Goal: Task Accomplishment & Management: Manage account settings

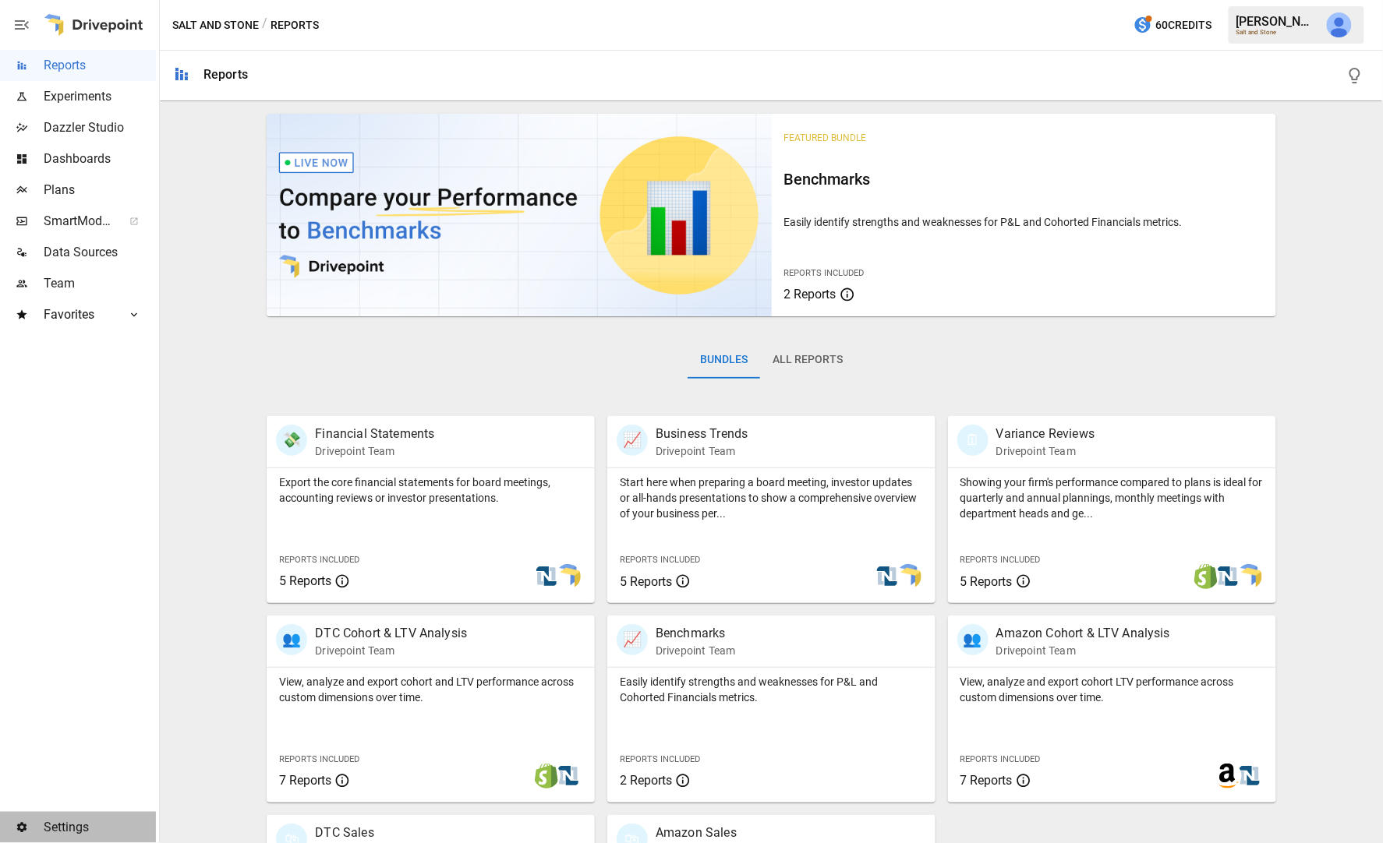
click at [50, 834] on span "Settings" at bounding box center [100, 827] width 112 height 19
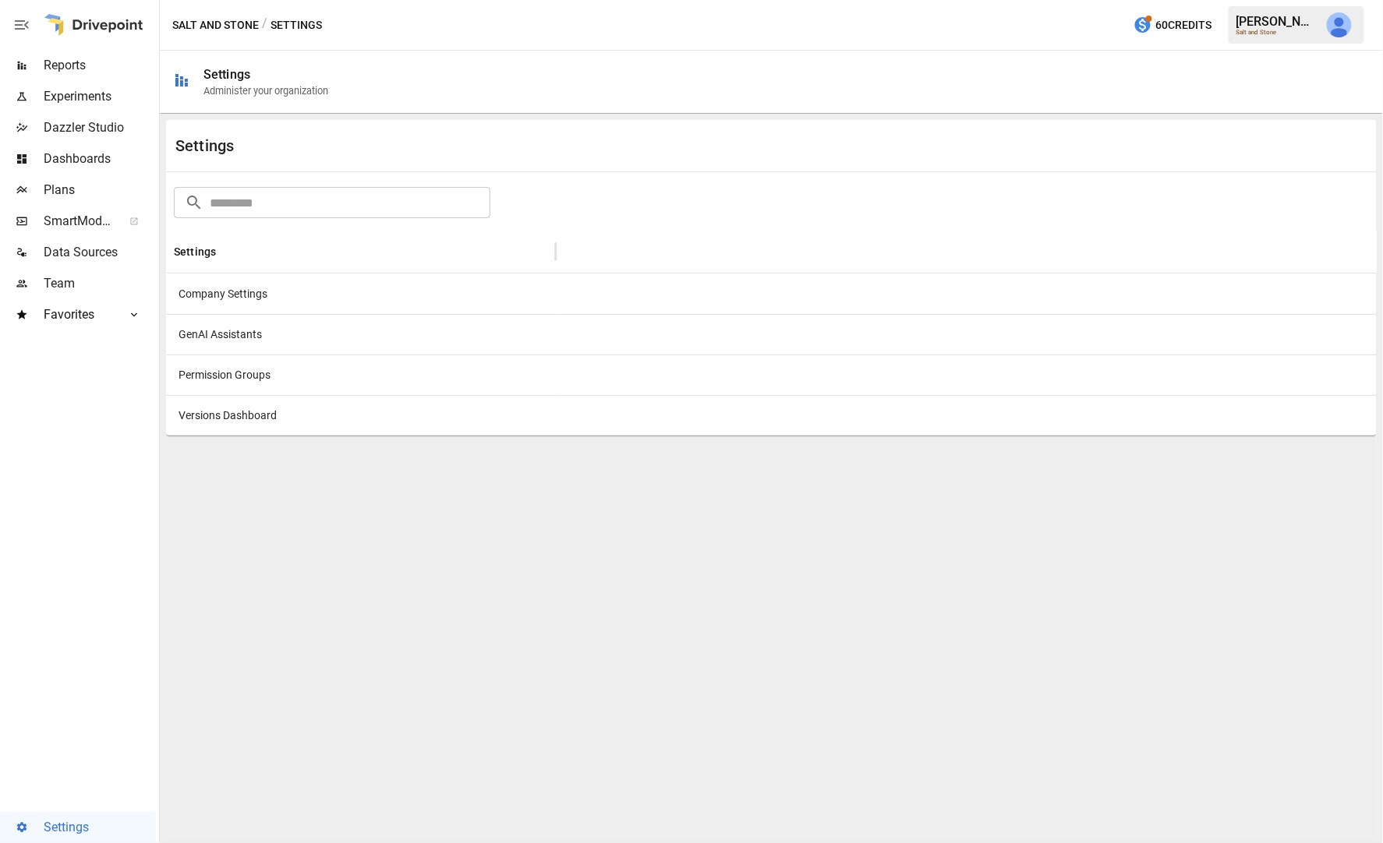
click at [261, 297] on div "Company Settings" at bounding box center [361, 294] width 390 height 41
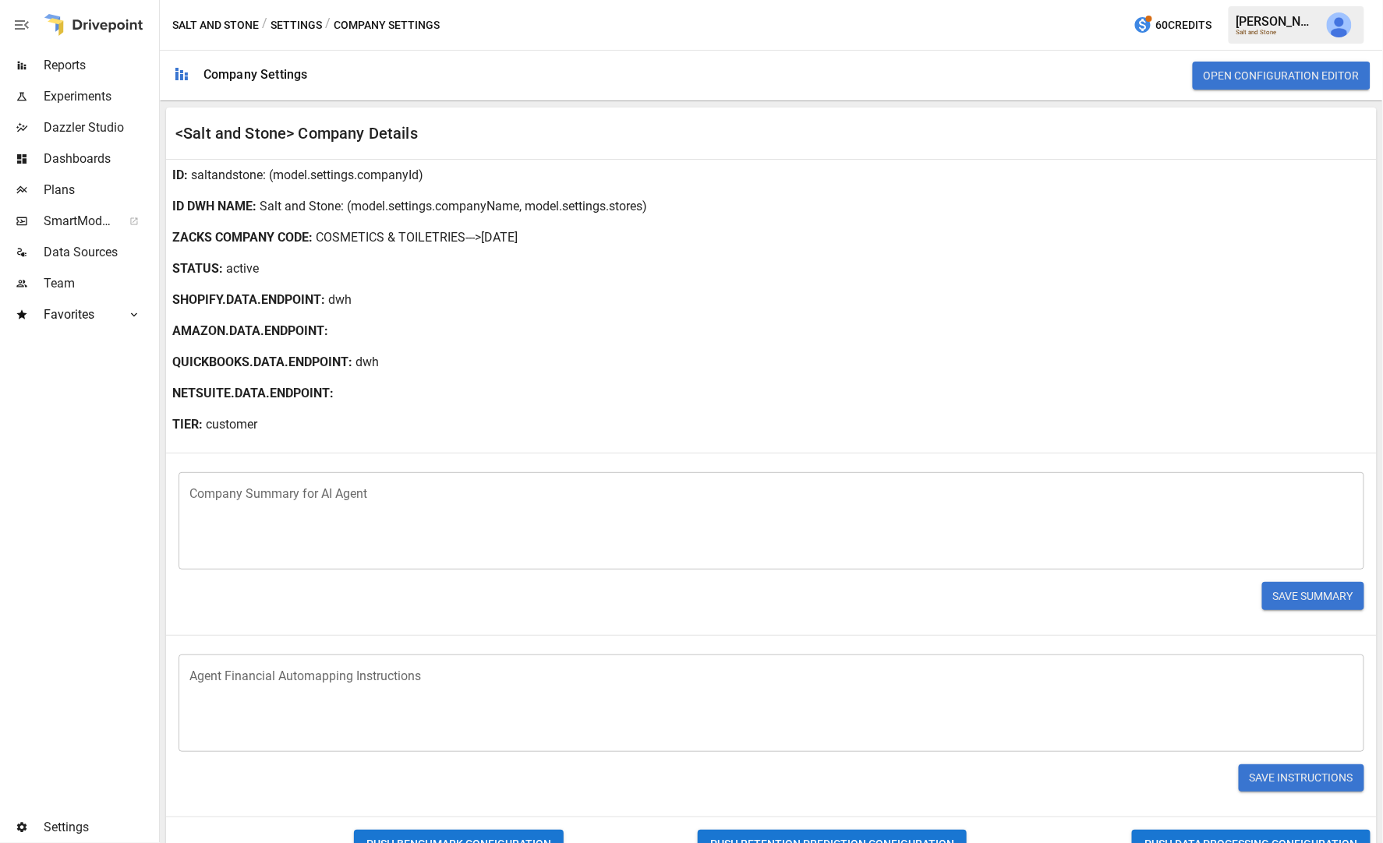
scroll to position [211, 0]
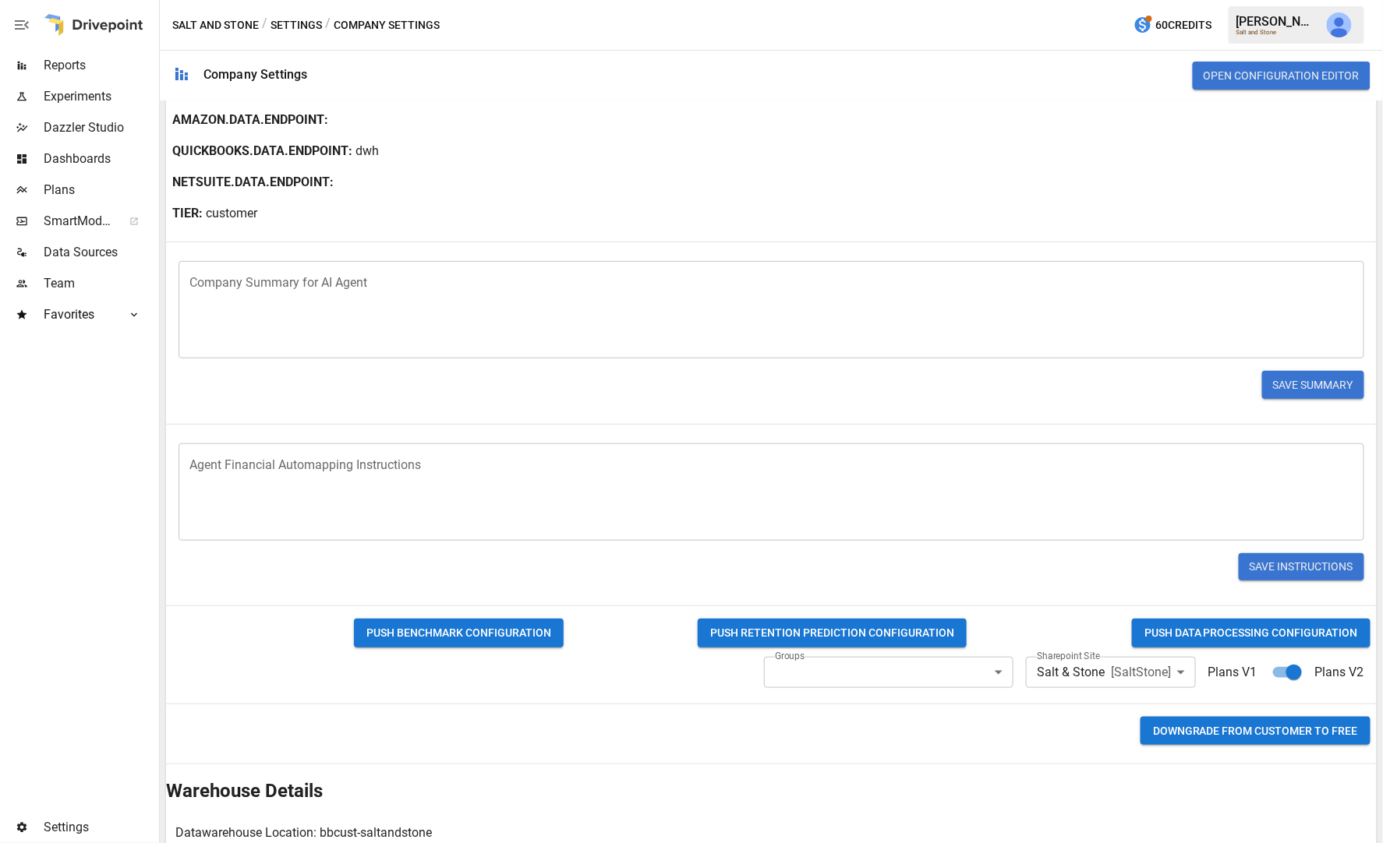
click at [1226, 411] on div "Save Summary" at bounding box center [771, 384] width 1210 height 53
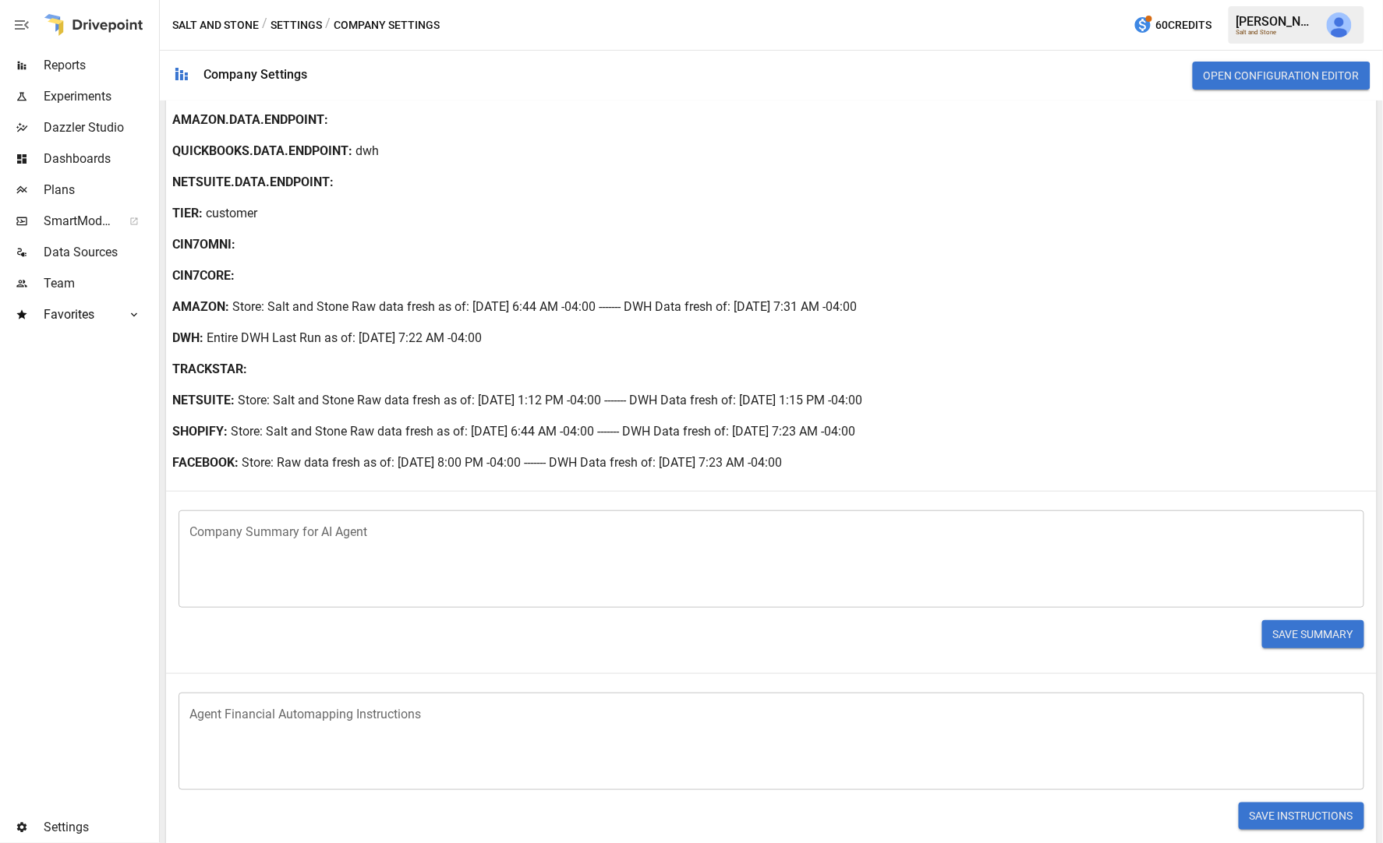
scroll to position [675, 0]
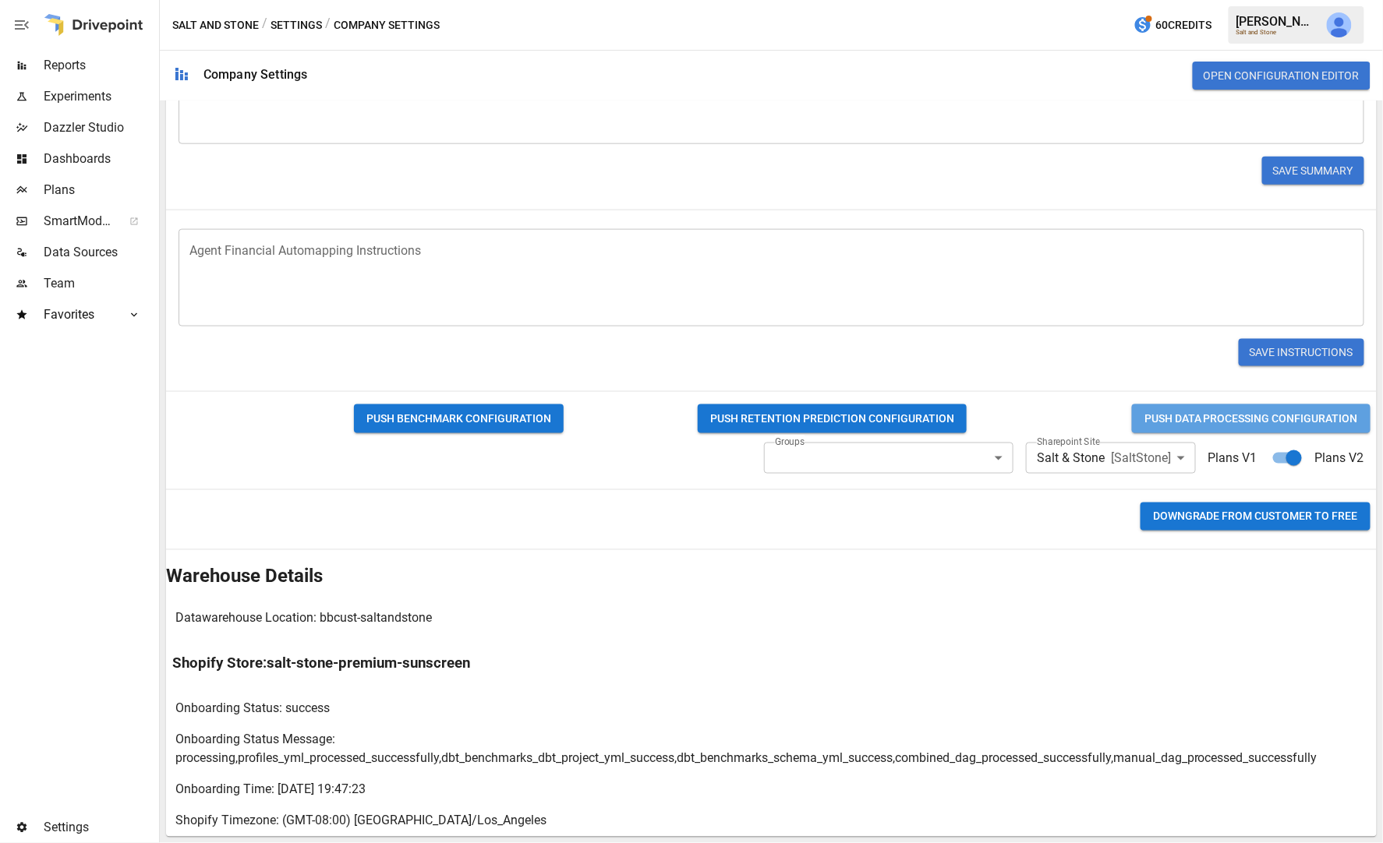
click at [1205, 413] on button "PUSH DATA PROCESSING CONFIGURATION" at bounding box center [1251, 418] width 238 height 29
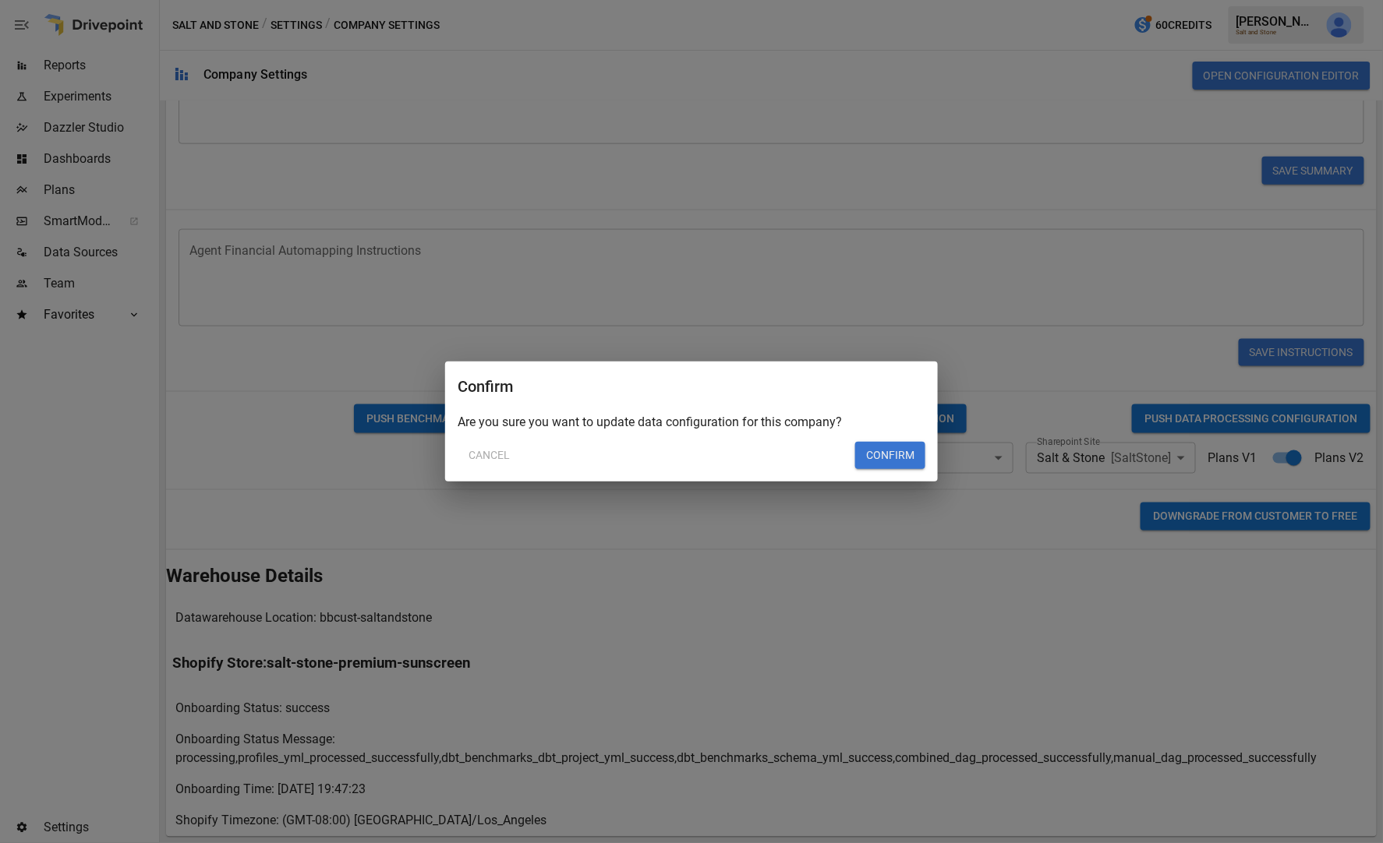
click at [892, 453] on button "Confirm" at bounding box center [890, 456] width 70 height 28
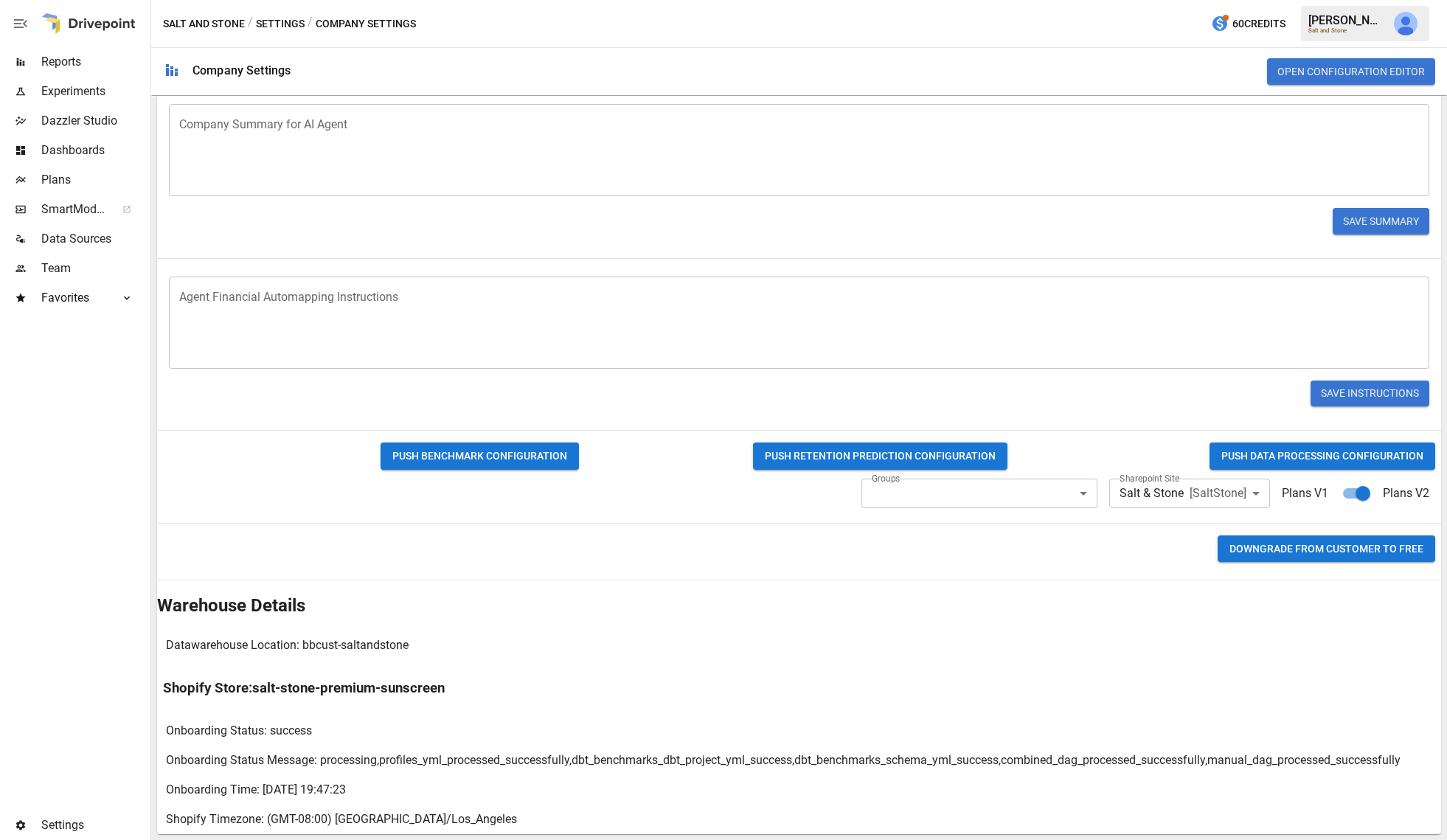
scroll to position [625, 0]
click at [1292, 455] on button "PUSH DATA PROCESSING CONFIGURATION" at bounding box center [1322, 456] width 225 height 27
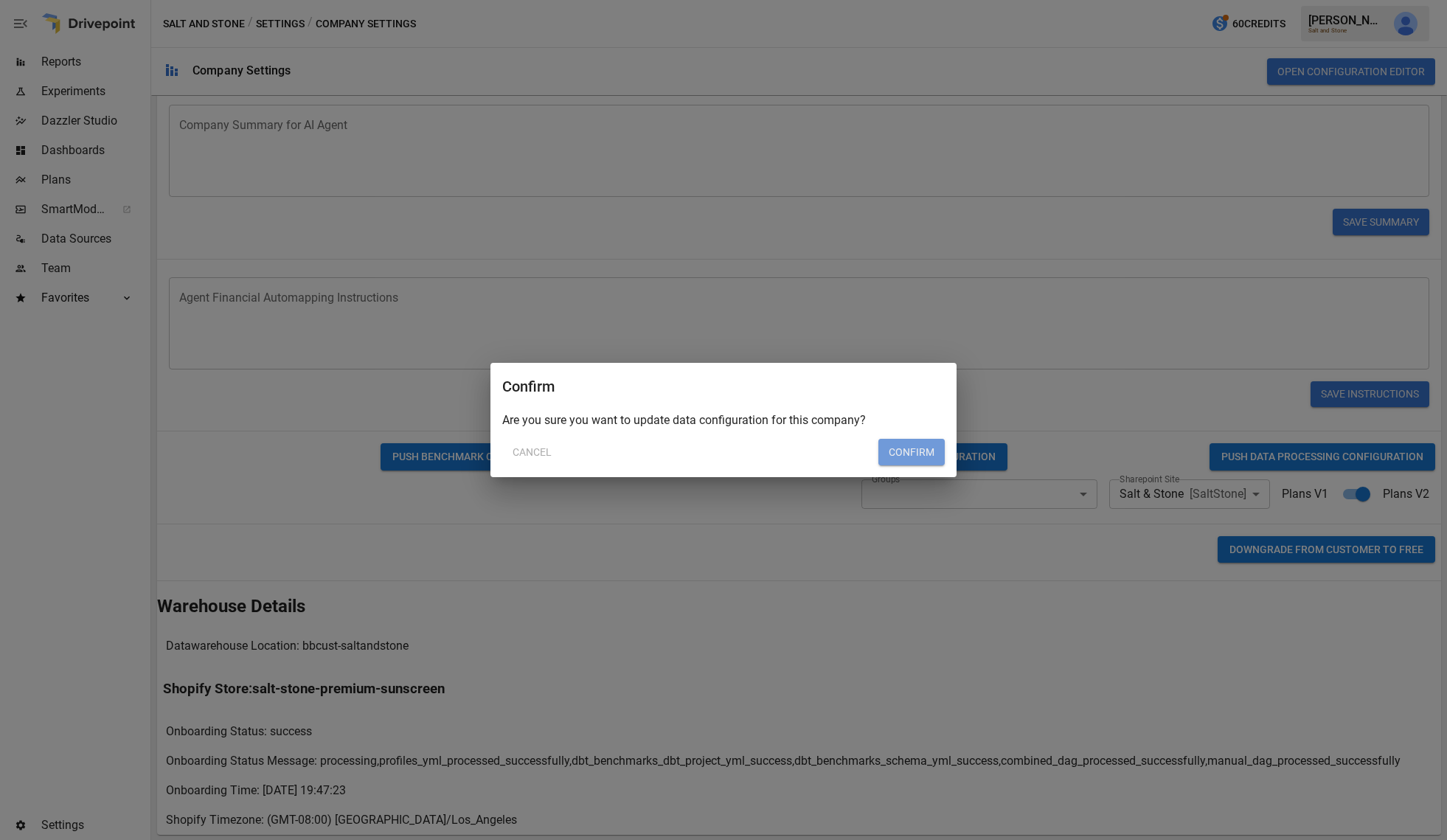
click at [901, 458] on button "Confirm" at bounding box center [911, 452] width 66 height 26
